Goal: Information Seeking & Learning: Check status

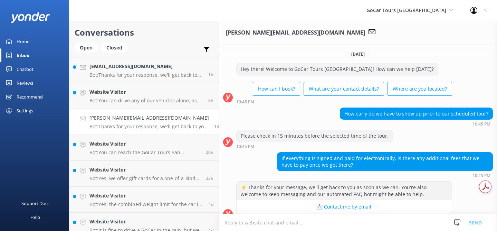
scroll to position [185, 0]
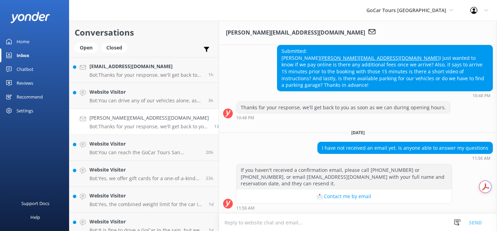
click at [265, 221] on textarea at bounding box center [358, 222] width 278 height 17
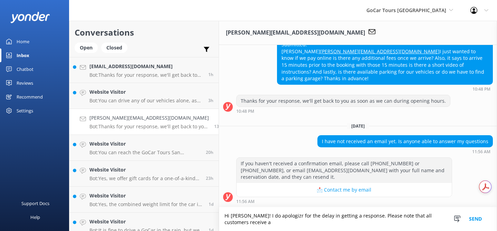
scroll to position [192, 0]
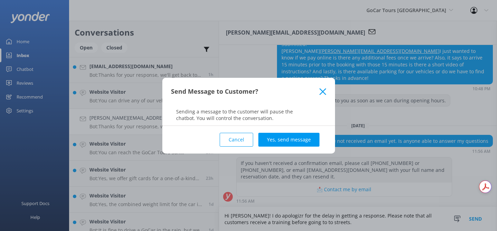
click at [241, 139] on button "Cancel" at bounding box center [237, 140] width 34 height 14
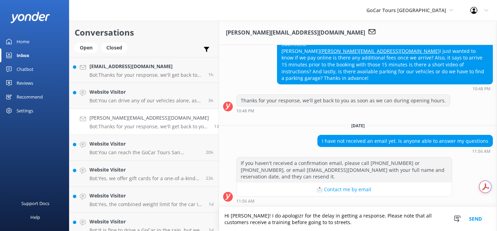
click at [314, 219] on textarea "Hi [PERSON_NAME]! I do apologizr for the delay in getting a response. Please no…" at bounding box center [358, 219] width 278 height 24
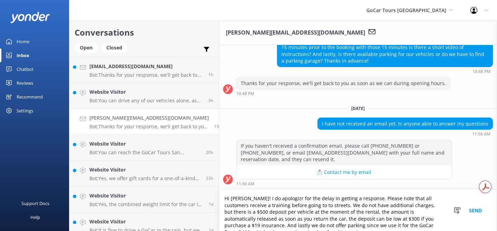
scroll to position [4, 0]
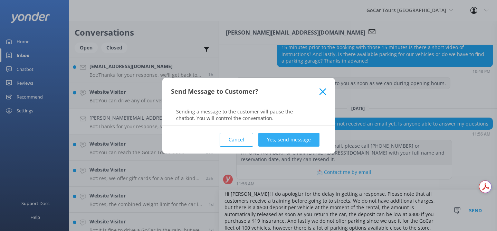
type textarea "Hi [PERSON_NAME]! I do apologizr for the delay in getting a response. Please no…"
click at [286, 139] on button "Yes, send message" at bounding box center [288, 140] width 61 height 14
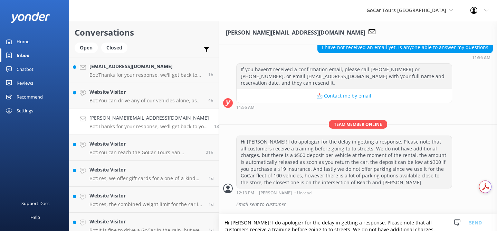
scroll to position [286, 0]
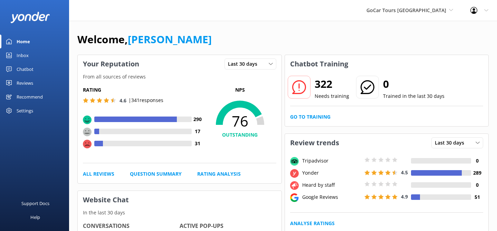
scroll to position [107, 0]
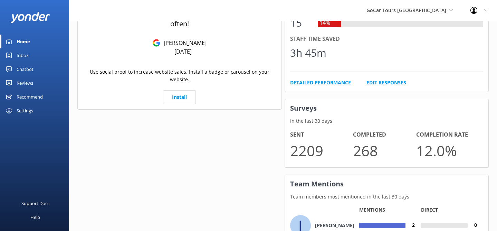
scroll to position [490, 0]
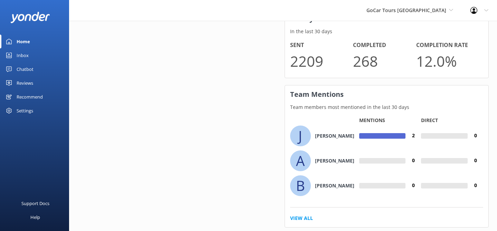
click at [365, 130] on div "Mentions 2" at bounding box center [390, 137] width 62 height 25
click at [412, 134] on h4 "2" at bounding box center [414, 136] width 16 height 8
click at [304, 137] on div "J" at bounding box center [300, 135] width 21 height 21
click at [328, 137] on div "J Jose" at bounding box center [324, 135] width 69 height 21
click at [302, 217] on link "View All" at bounding box center [301, 218] width 23 height 8
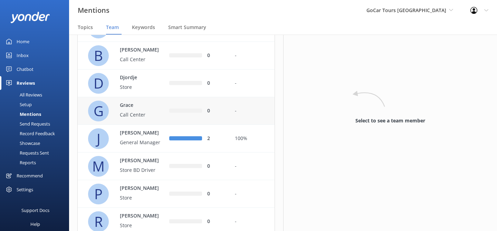
scroll to position [101, 0]
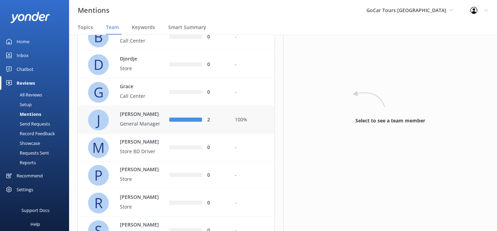
click at [131, 122] on p "General Manager" at bounding box center [142, 124] width 45 height 8
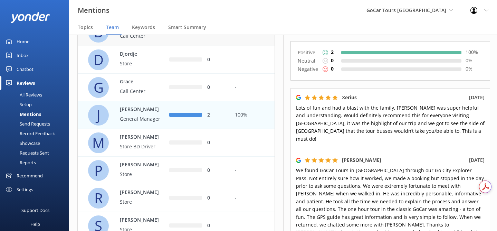
scroll to position [190, 0]
